Goal: Check status: Check status

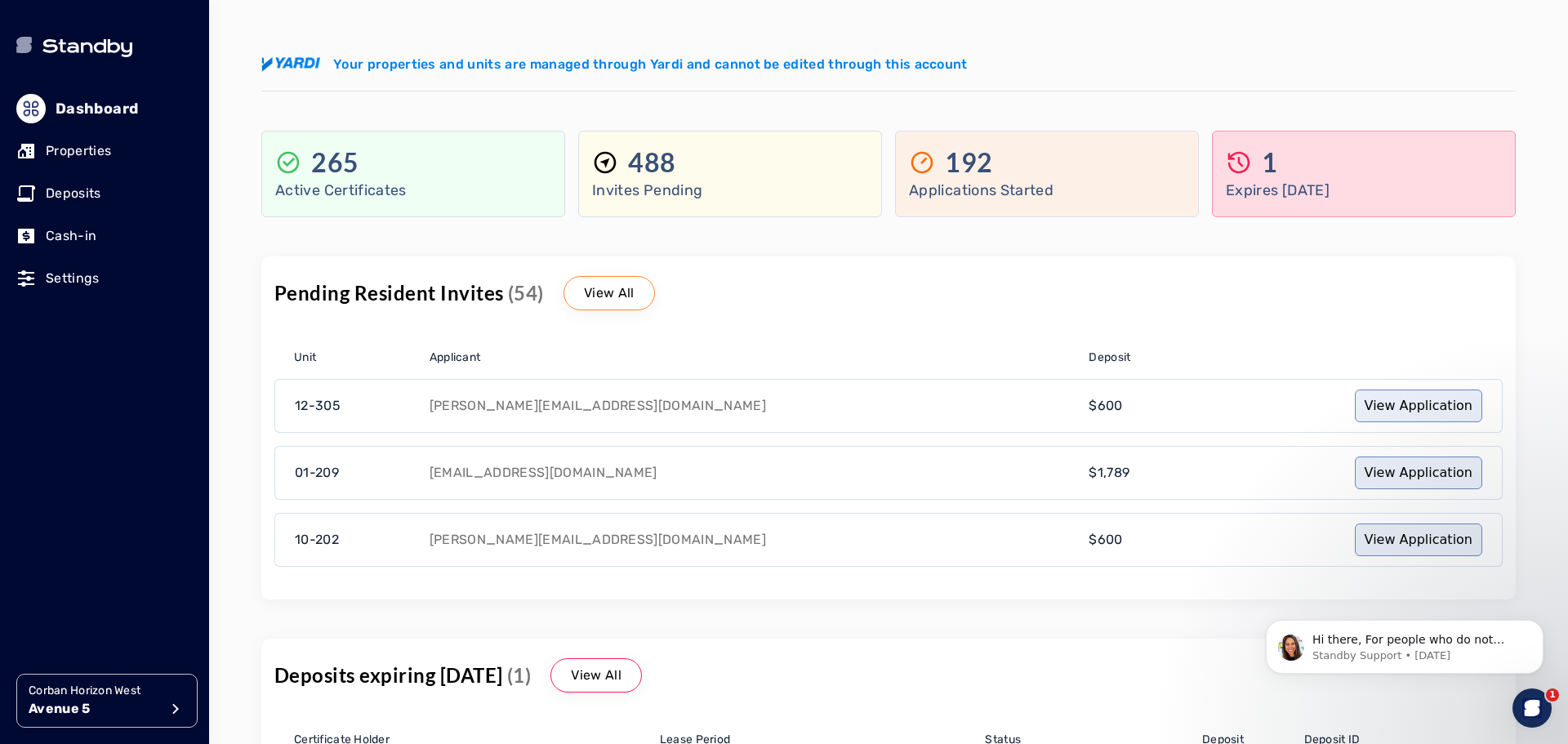
click at [87, 197] on p "Deposits" at bounding box center [73, 193] width 55 height 20
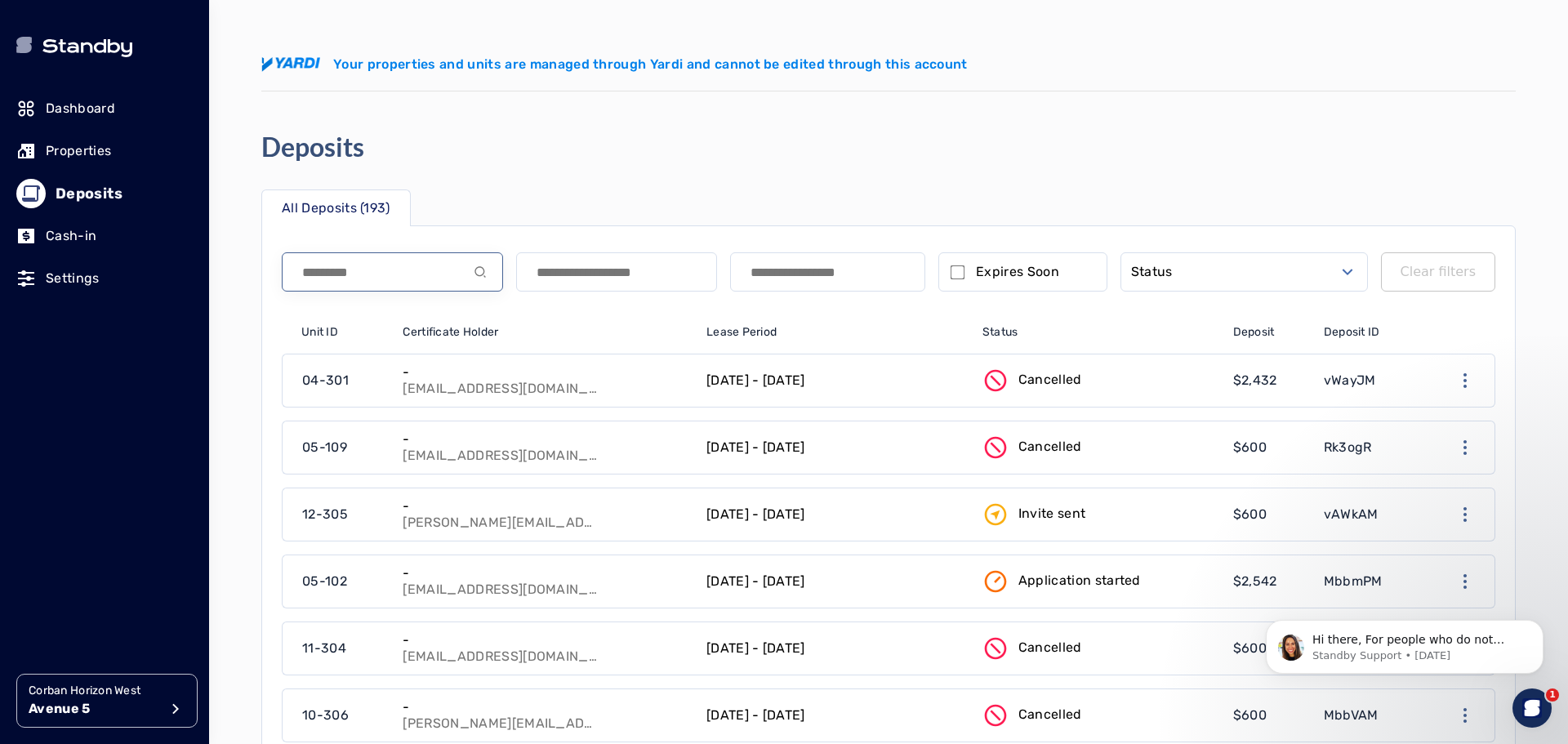
click at [414, 281] on input at bounding box center [392, 272] width 221 height 39
type input "******"
